Goal: Navigation & Orientation: Find specific page/section

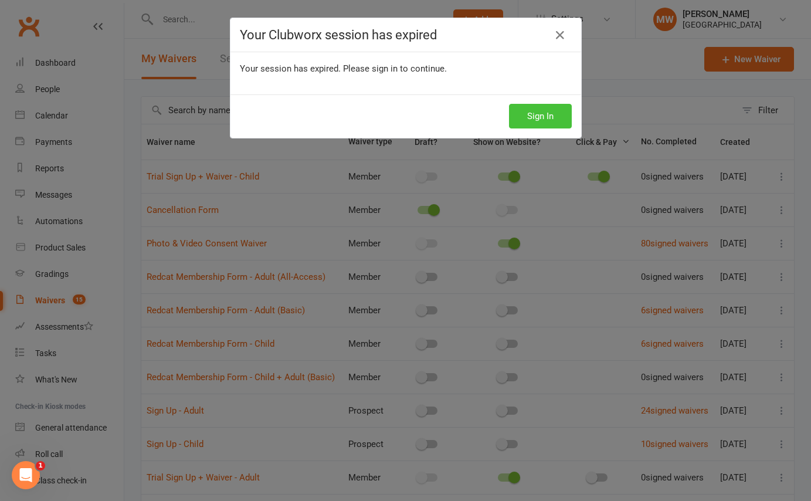
click at [539, 110] on button "Sign In" at bounding box center [540, 116] width 63 height 25
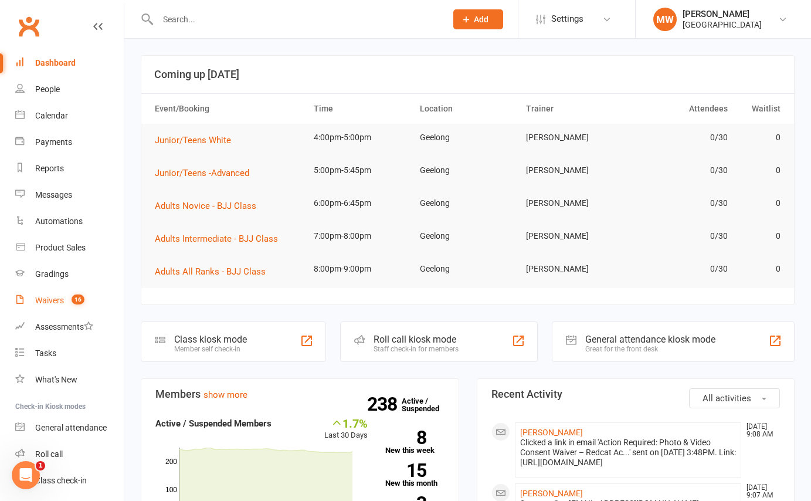
click at [47, 300] on div "Waivers" at bounding box center [49, 300] width 29 height 9
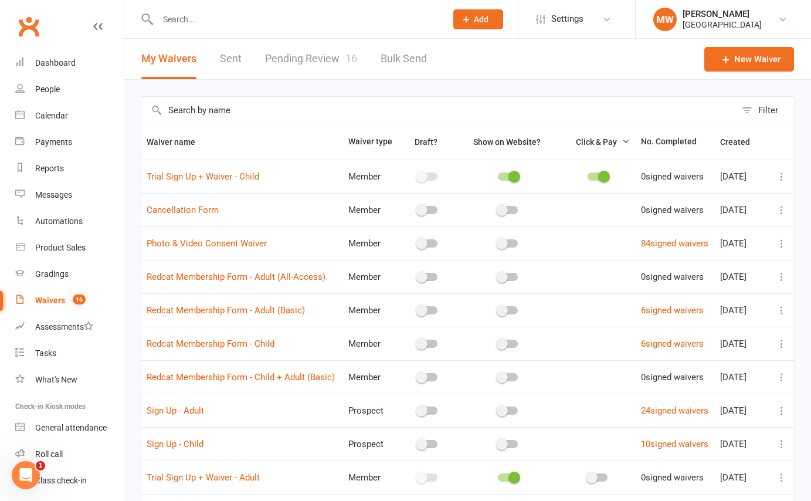
click at [31, 471] on icon "Open Intercom Messenger" at bounding box center [25, 475] width 19 height 19
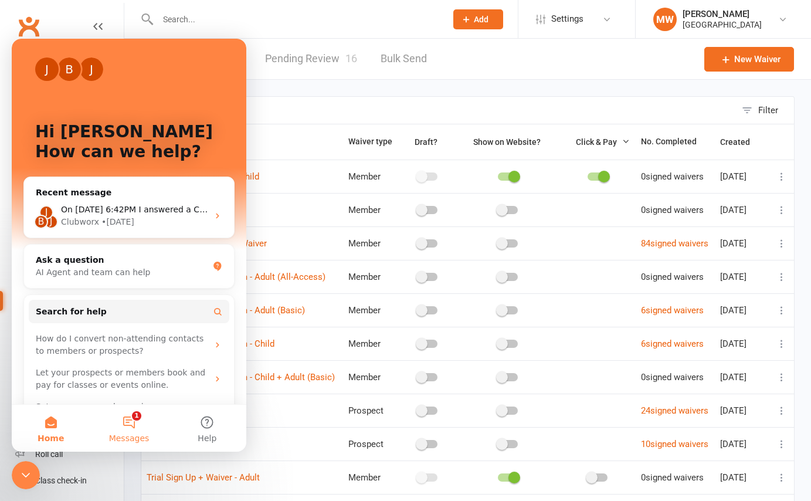
click at [127, 419] on button "1 Messages" at bounding box center [129, 428] width 78 height 47
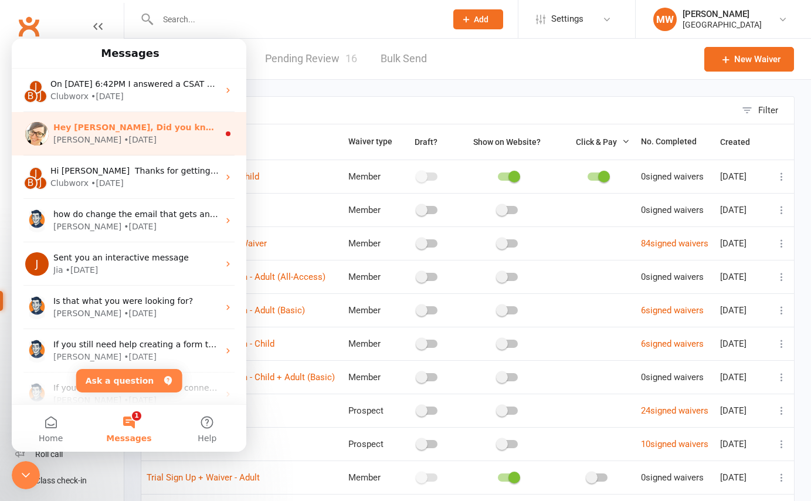
click at [153, 140] on div "[PERSON_NAME] • [DATE]" at bounding box center [135, 140] width 165 height 12
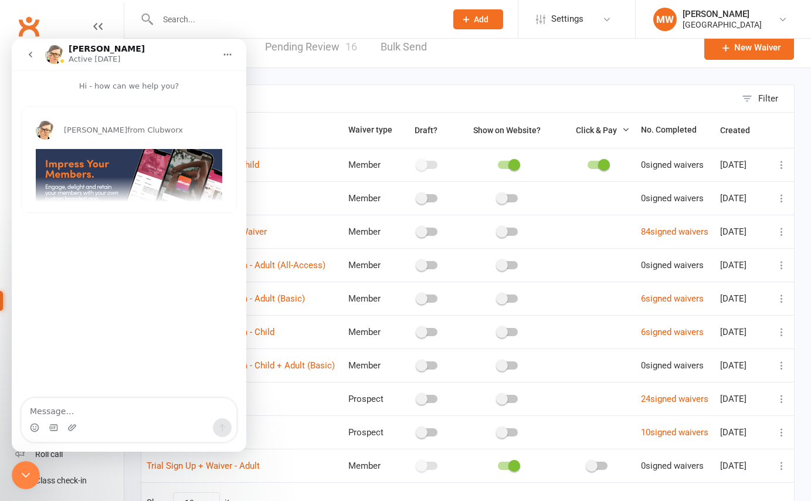
scroll to position [4, 0]
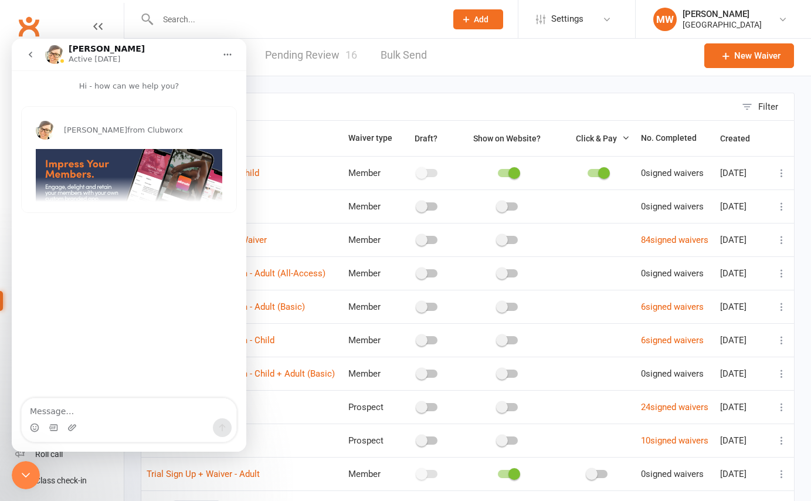
click at [157, 177] on img "Emily says…" at bounding box center [129, 195] width 187 height 93
click at [33, 55] on icon "go back" at bounding box center [30, 54] width 9 height 9
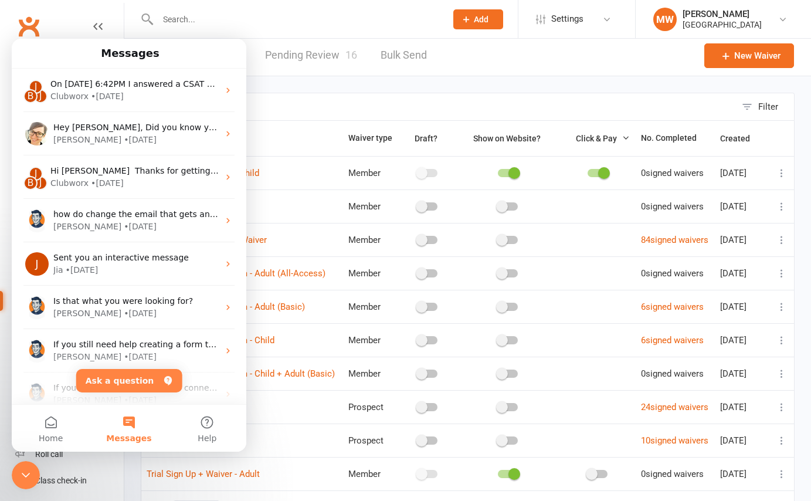
click at [18, 480] on div "Close Intercom Messenger" at bounding box center [26, 475] width 28 height 28
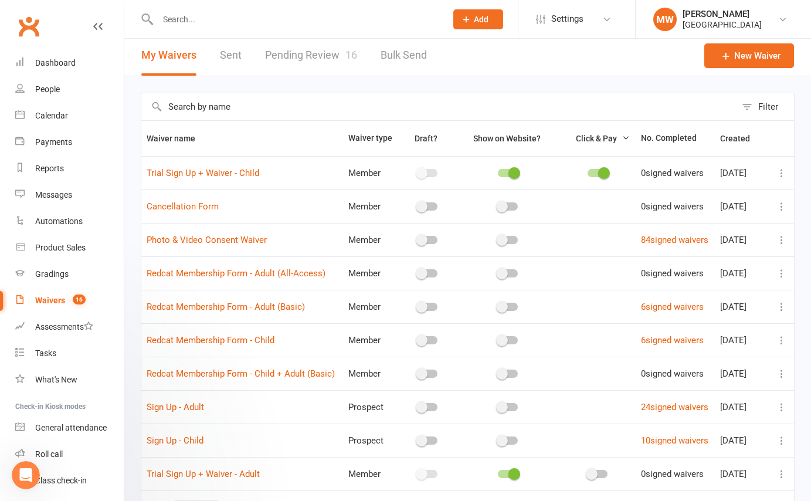
scroll to position [0, 0]
click at [66, 15] on div "Clubworx" at bounding box center [62, 33] width 124 height 43
click at [51, 176] on link "Reports" at bounding box center [69, 168] width 109 height 26
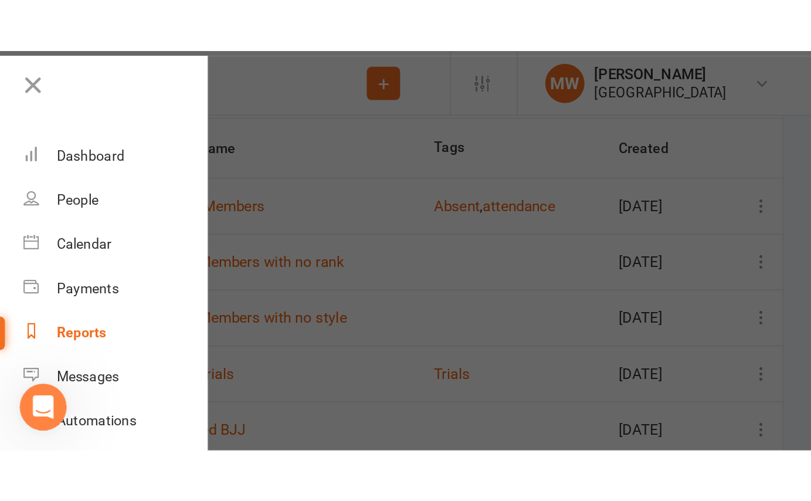
scroll to position [84, 0]
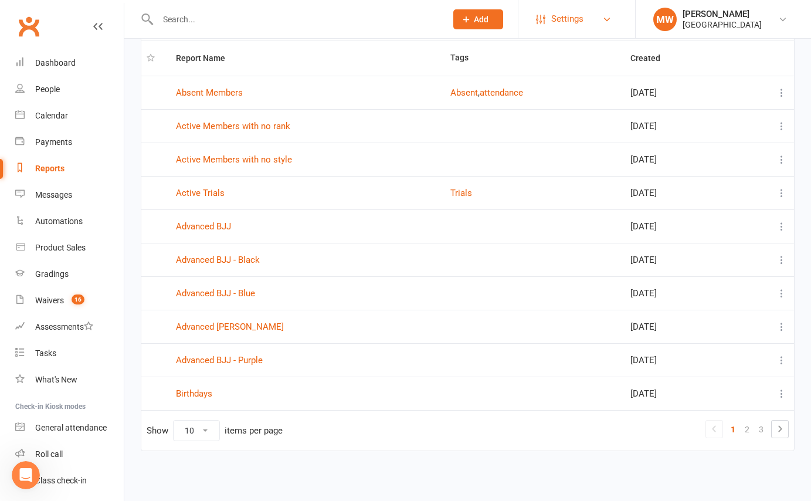
click at [613, 25] on link "Settings" at bounding box center [577, 19] width 82 height 26
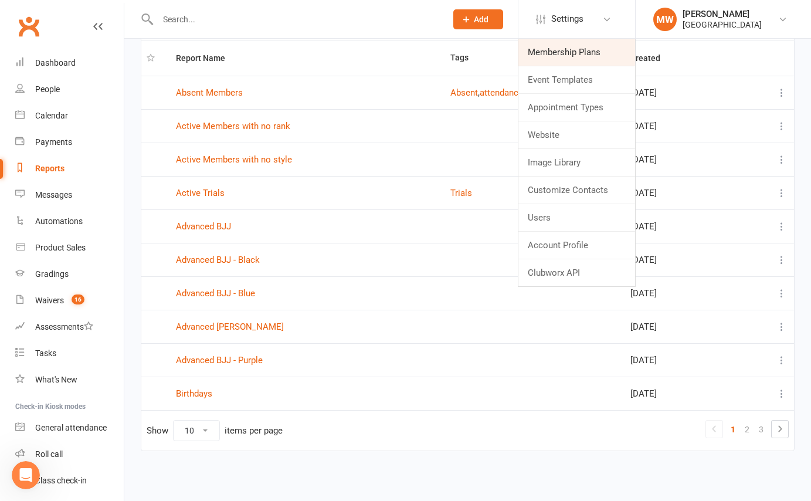
click at [598, 46] on link "Membership Plans" at bounding box center [577, 52] width 117 height 27
